Goal: Find specific page/section: Find specific page/section

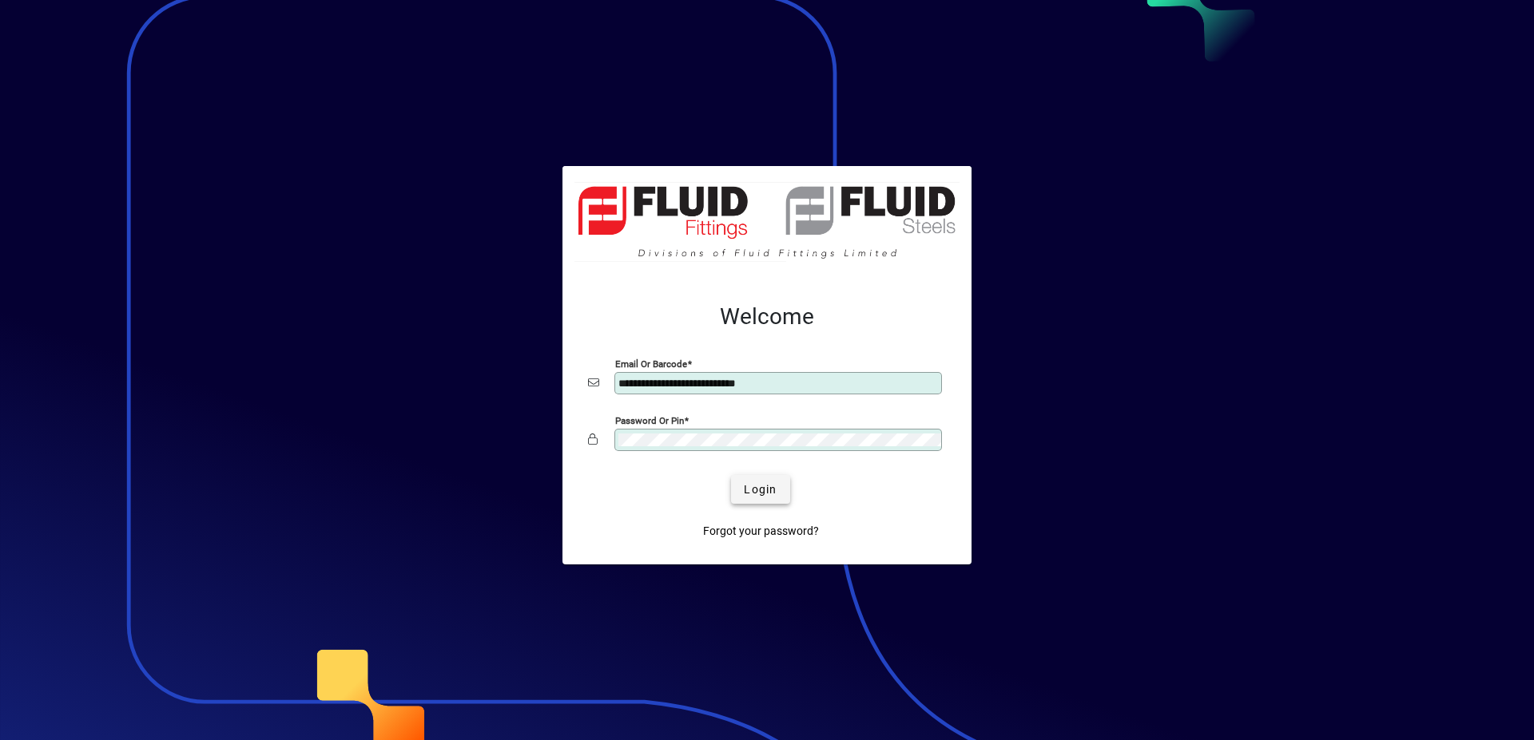
type input "**********"
click at [763, 491] on span "Login" at bounding box center [760, 490] width 33 height 17
